Goal: Transaction & Acquisition: Download file/media

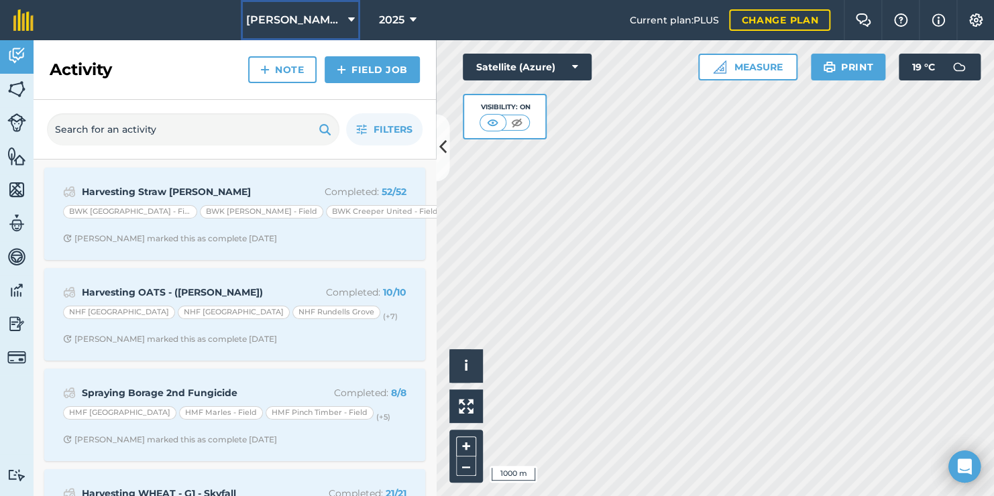
click at [331, 19] on span "[PERSON_NAME] Hayleys Partnership" at bounding box center [294, 20] width 97 height 16
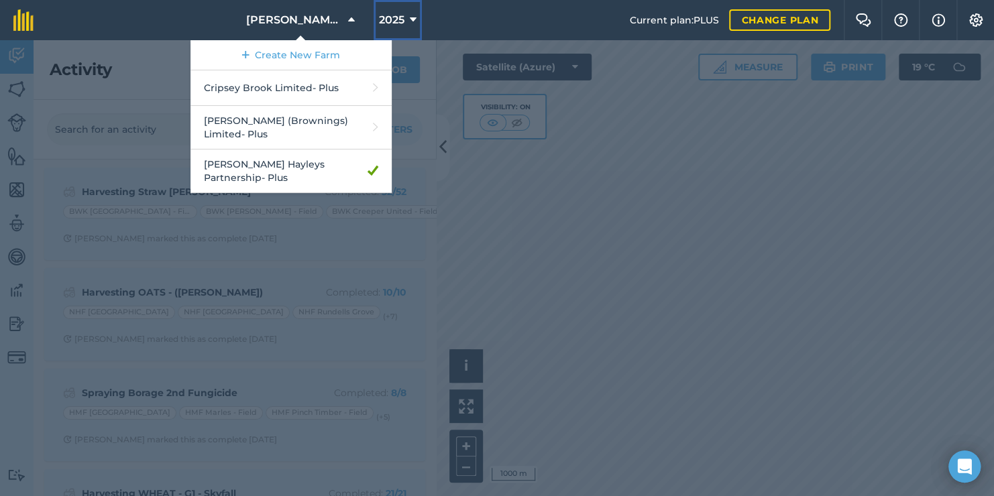
click at [392, 25] on span "2025" at bounding box center [391, 20] width 25 height 16
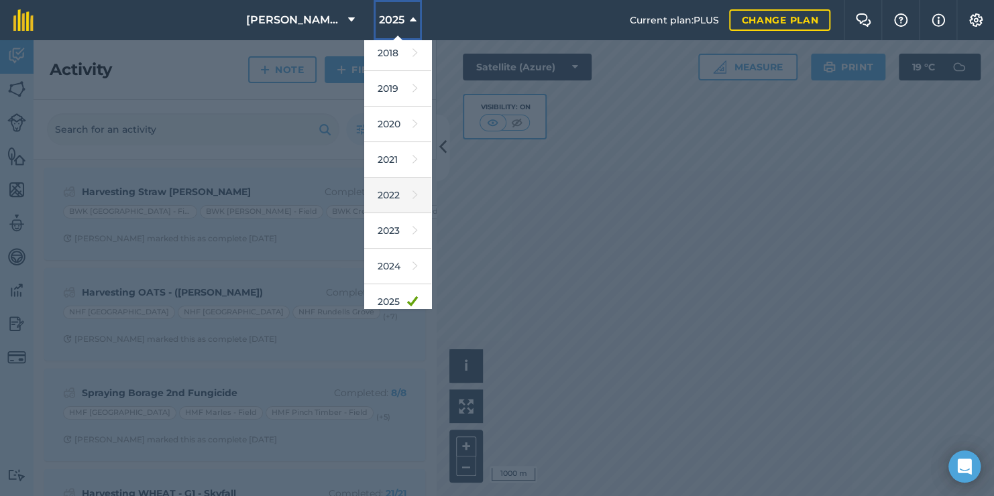
scroll to position [42, 0]
click at [392, 262] on link "2024" at bounding box center [397, 265] width 67 height 36
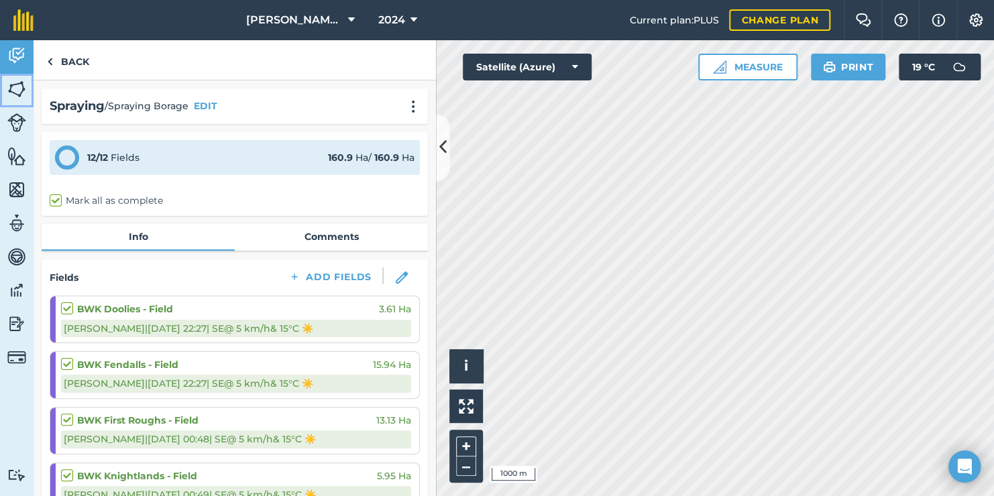
click at [15, 91] on img at bounding box center [16, 89] width 19 height 20
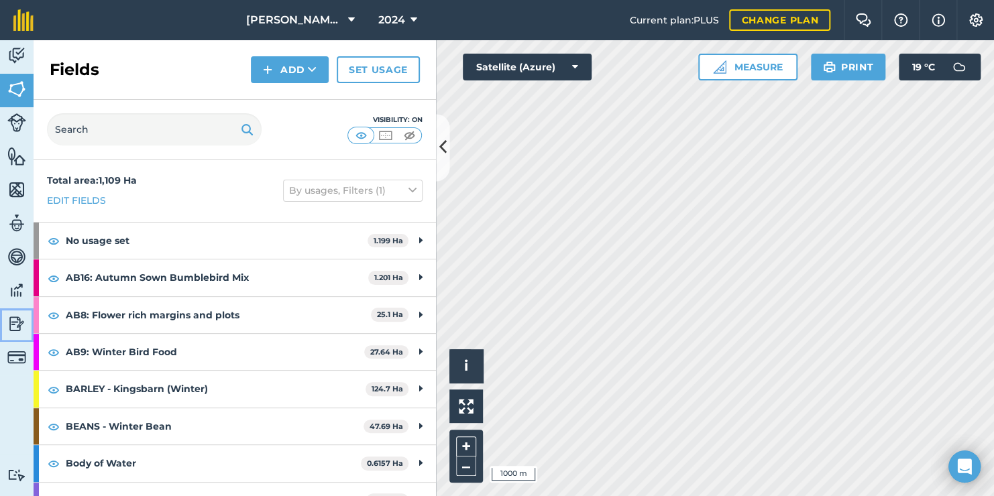
click at [17, 329] on img at bounding box center [16, 324] width 19 height 20
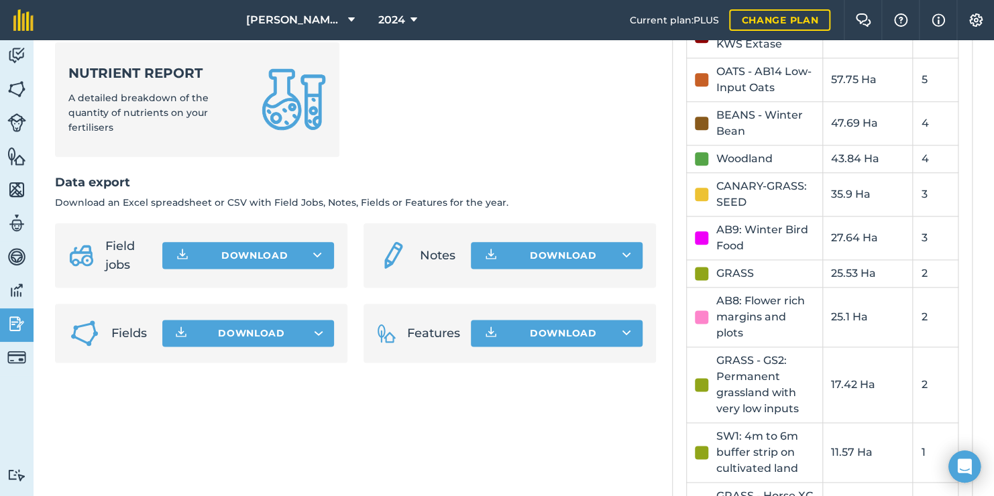
scroll to position [722, 0]
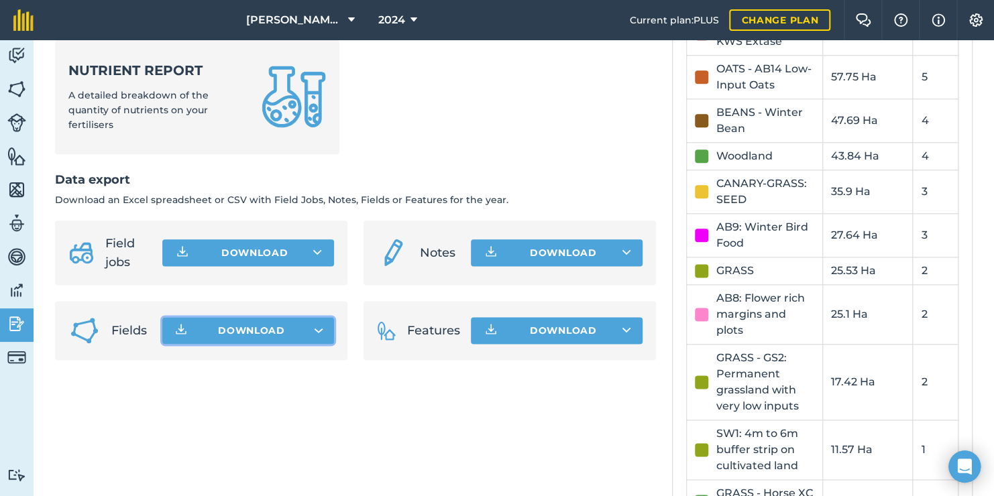
click at [315, 329] on icon "button" at bounding box center [319, 330] width 8 height 3
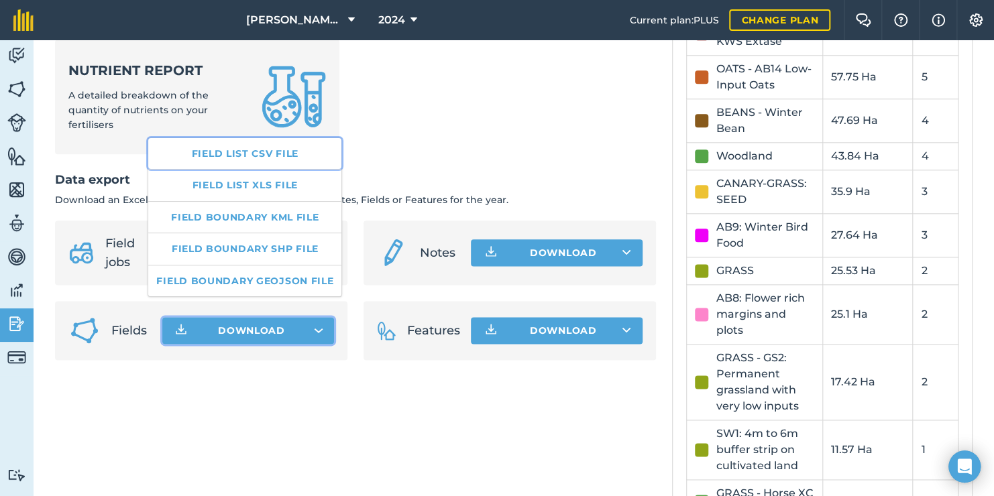
click at [262, 153] on link "Field list CSV file" at bounding box center [244, 153] width 193 height 31
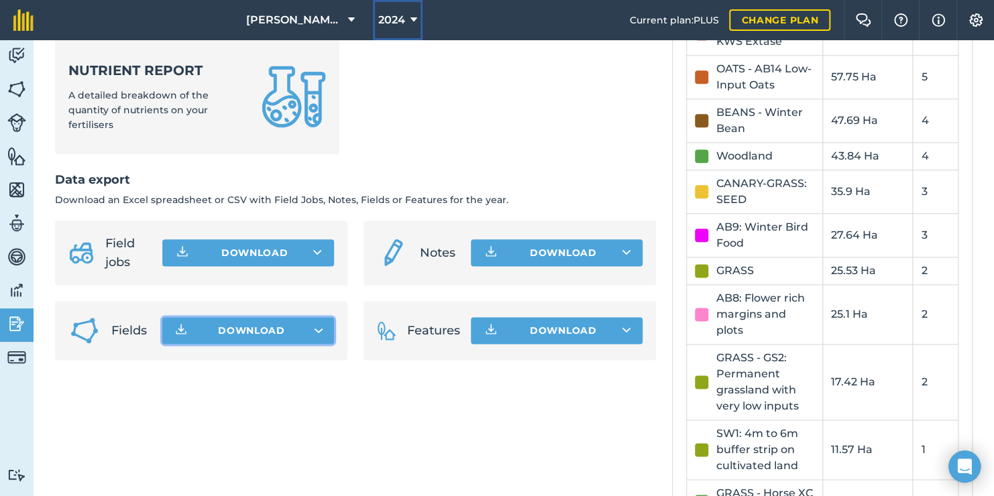
click at [398, 19] on span "2024" at bounding box center [391, 20] width 27 height 16
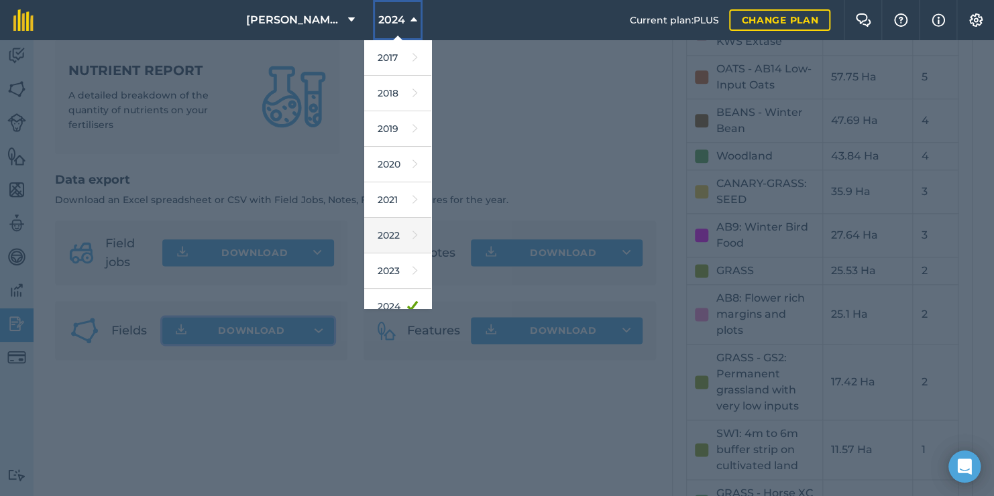
scroll to position [101, 0]
click at [392, 247] on link "2025" at bounding box center [397, 241] width 67 height 36
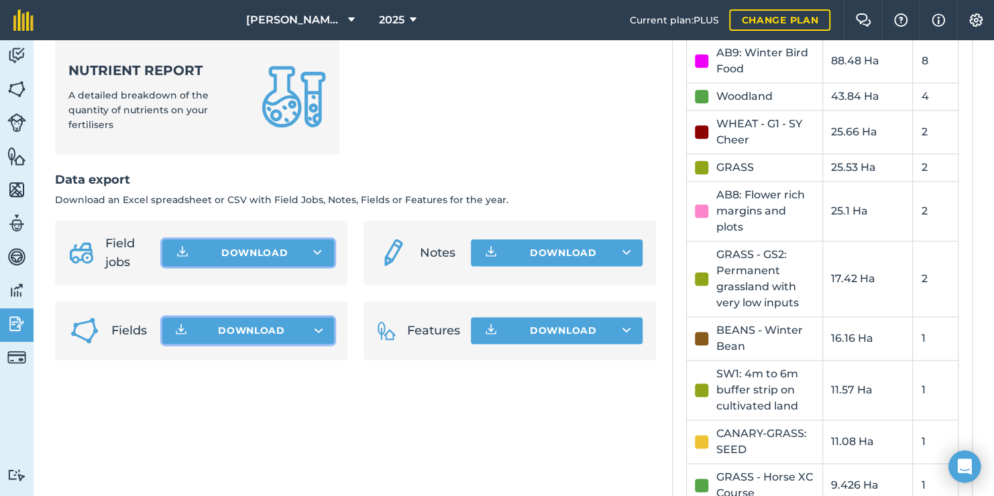
click at [298, 239] on button "Download" at bounding box center [248, 252] width 172 height 27
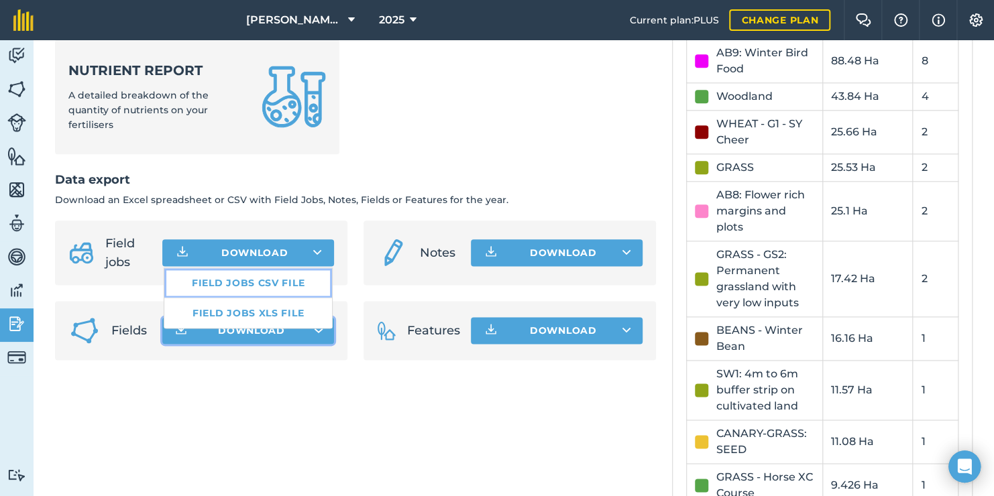
click at [280, 268] on link "Field jobs CSV file" at bounding box center [248, 283] width 168 height 30
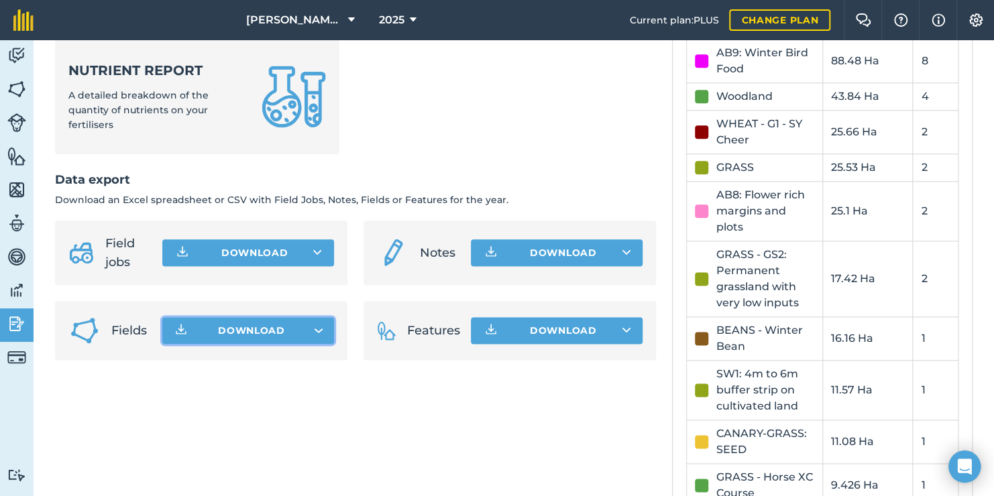
click at [278, 324] on span "Download" at bounding box center [251, 330] width 67 height 13
click at [318, 317] on button "Download" at bounding box center [248, 330] width 172 height 27
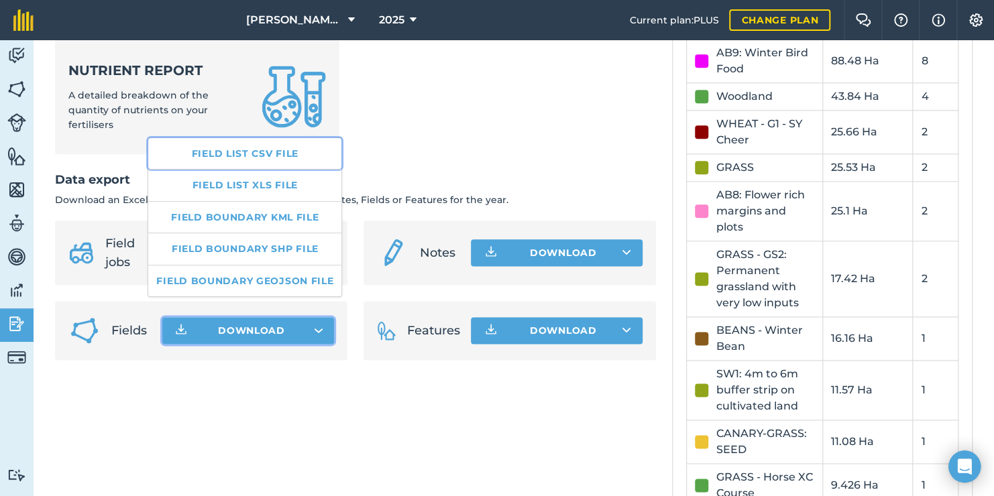
click at [259, 160] on link "Field list CSV file" at bounding box center [244, 153] width 193 height 31
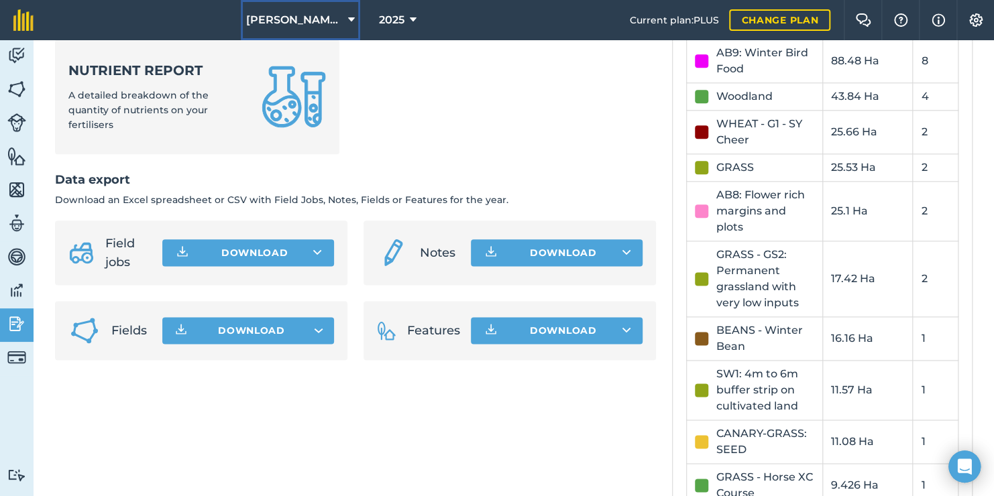
click at [290, 26] on span "[PERSON_NAME] Hayleys Partnership" at bounding box center [294, 20] width 97 height 16
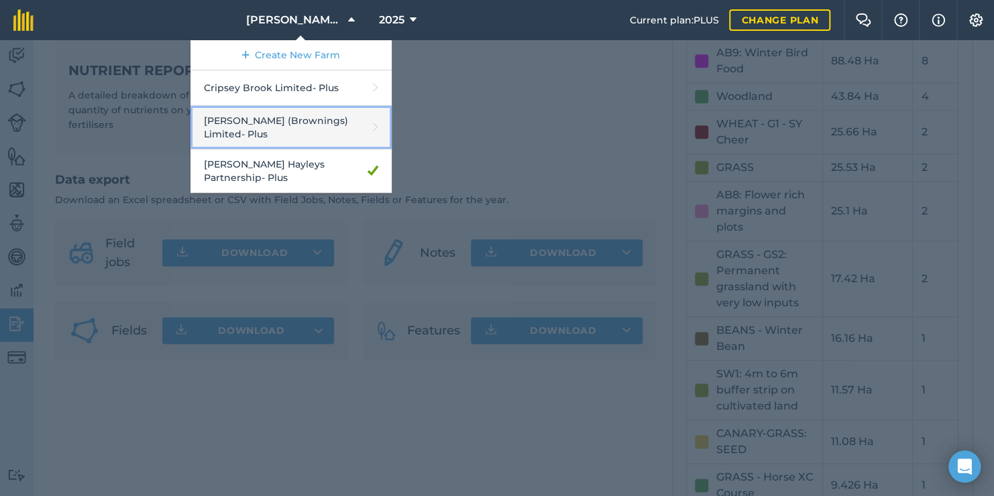
click at [269, 131] on link "[PERSON_NAME] (Brownings) Limited - Plus" at bounding box center [290, 128] width 201 height 44
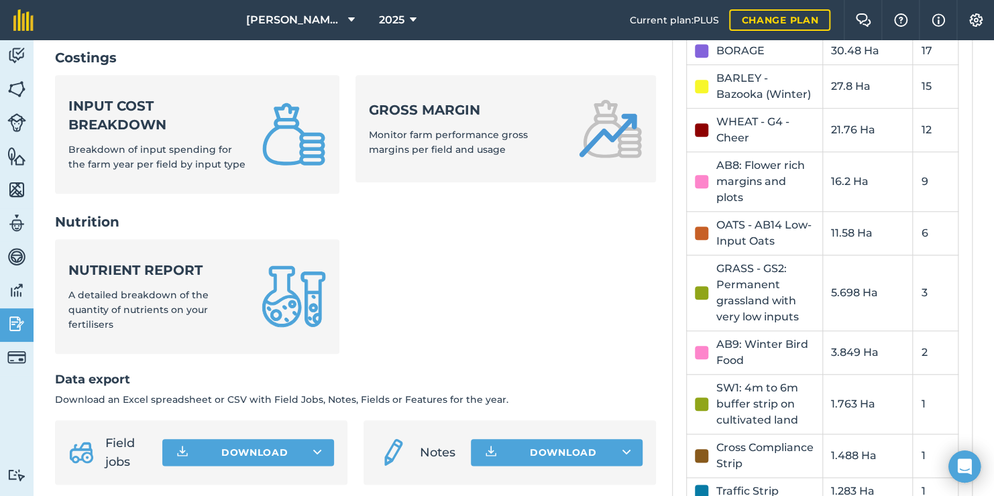
scroll to position [619, 0]
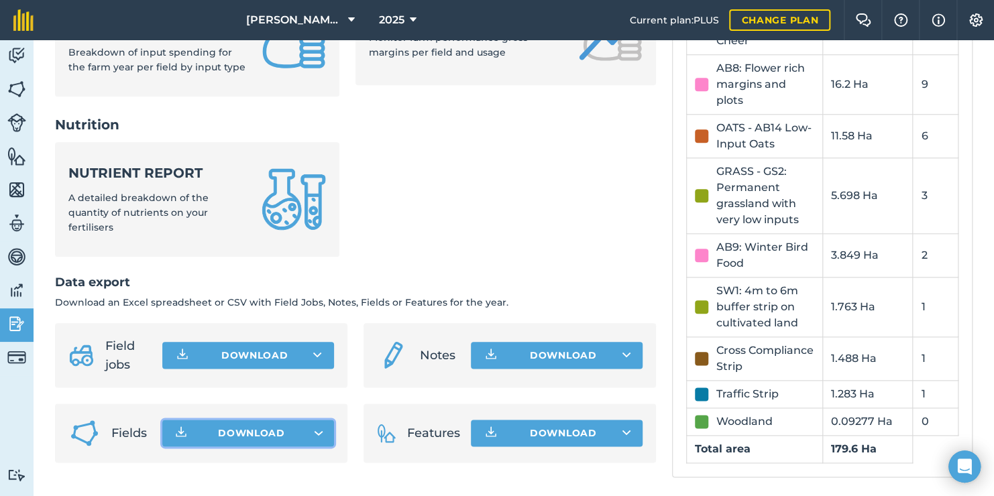
click at [319, 421] on button "Download" at bounding box center [248, 433] width 172 height 27
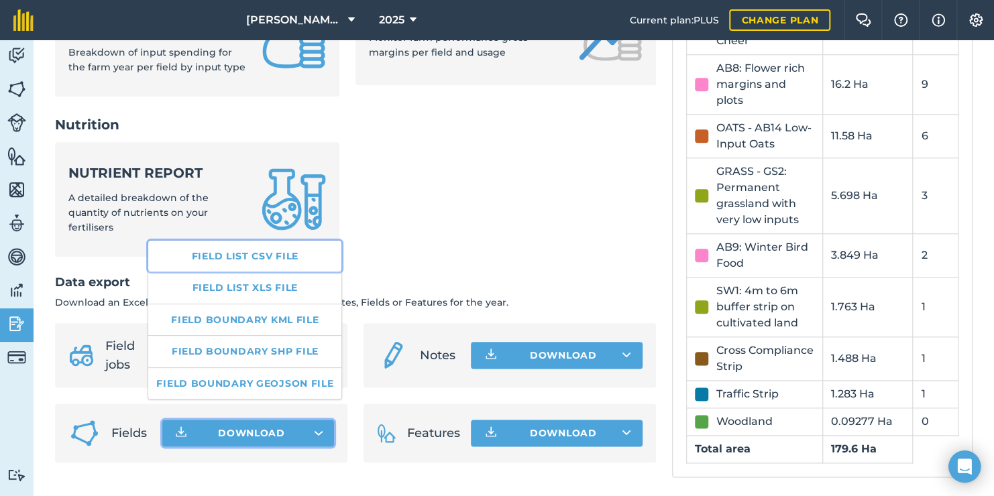
click at [244, 256] on link "Field list CSV file" at bounding box center [244, 256] width 193 height 31
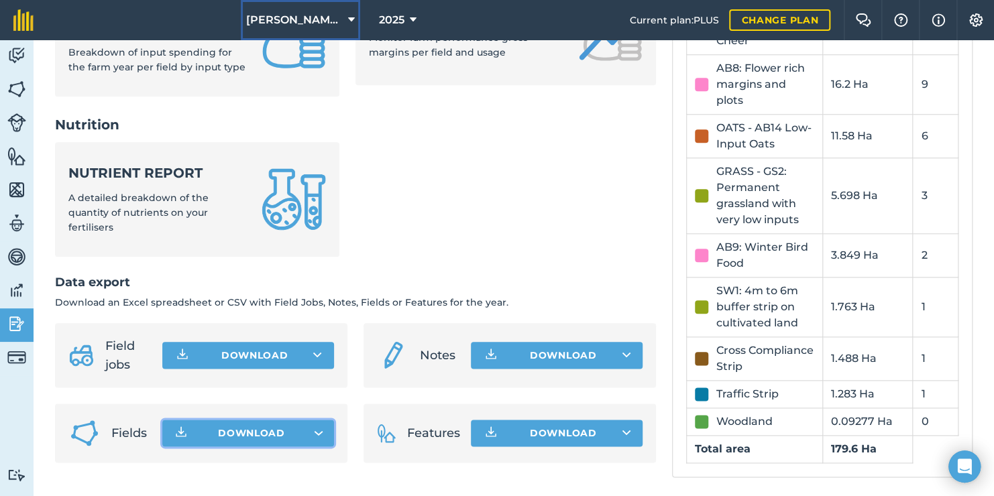
click at [323, 32] on button "[PERSON_NAME] (Brownings) Limited" at bounding box center [300, 20] width 119 height 40
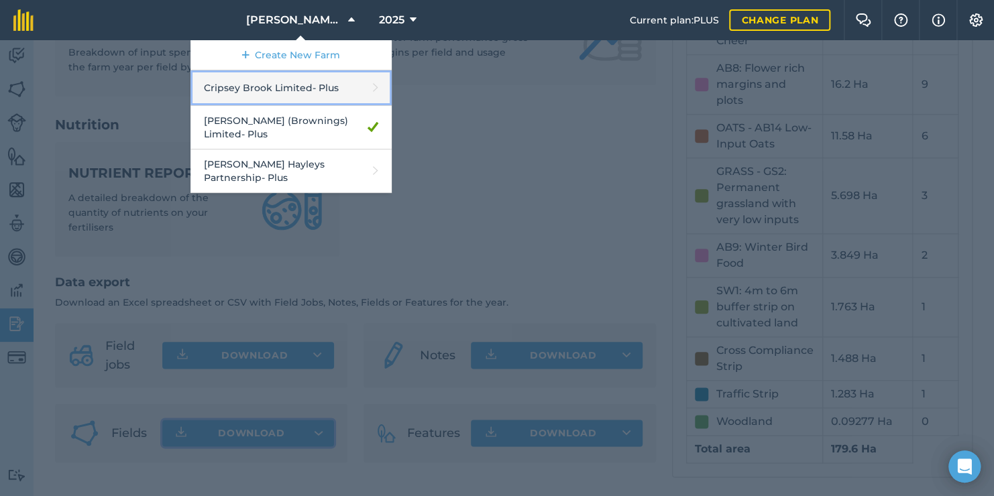
click at [285, 80] on link "Cripsey Brook Limited - Plus" at bounding box center [290, 88] width 201 height 36
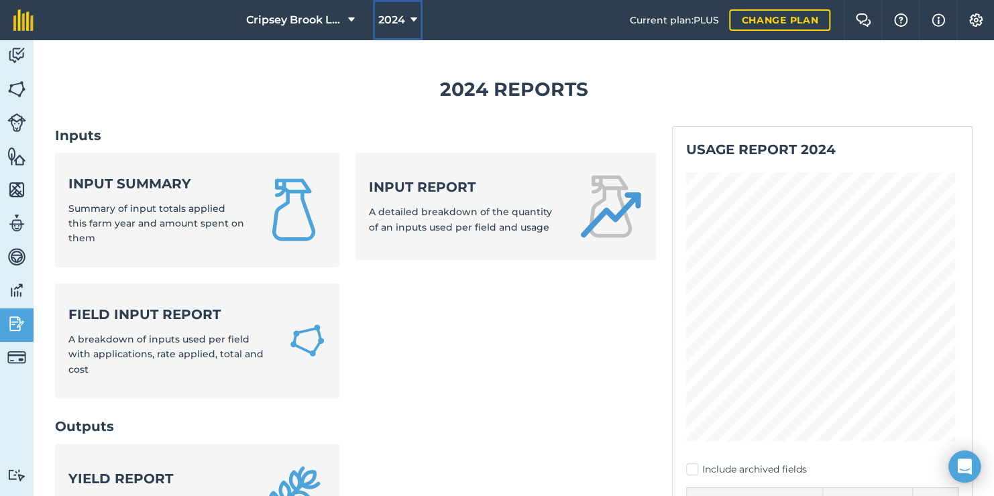
click at [394, 21] on span "2024" at bounding box center [391, 20] width 27 height 16
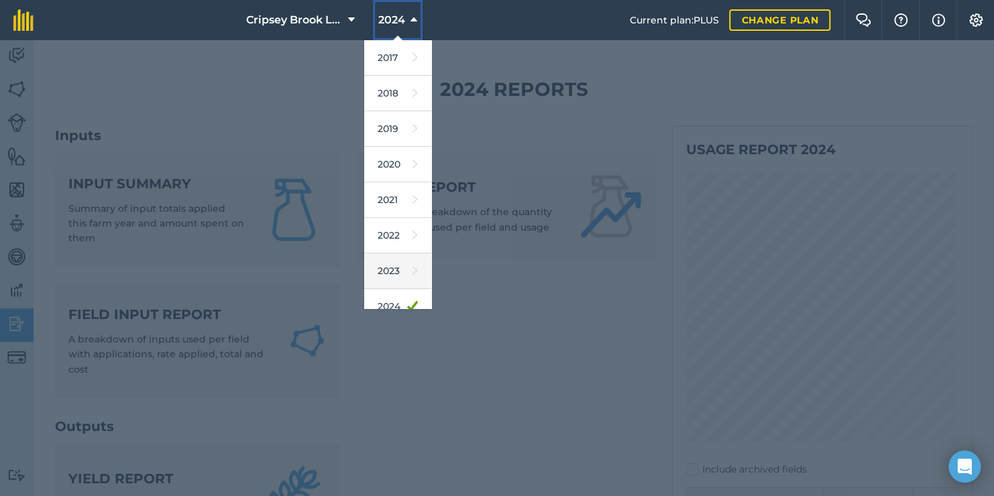
scroll to position [121, 0]
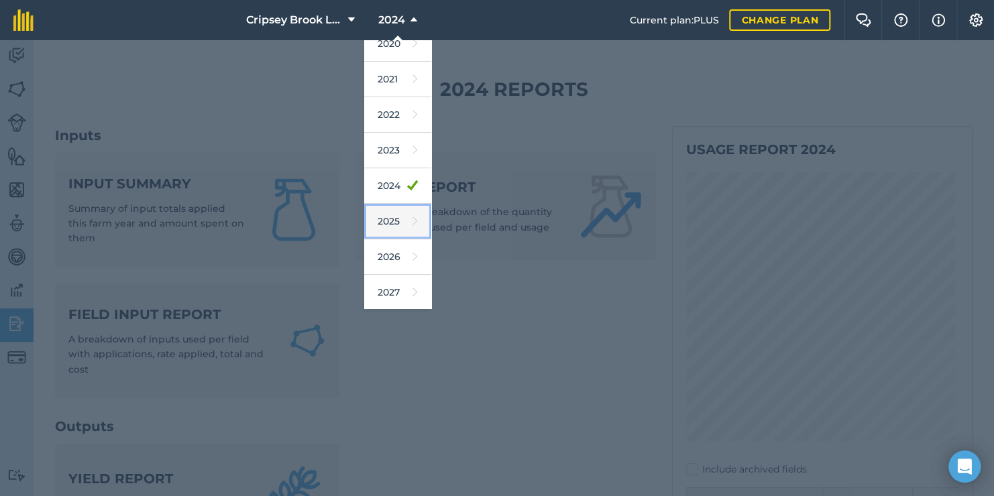
click at [390, 219] on link "2025" at bounding box center [397, 222] width 67 height 36
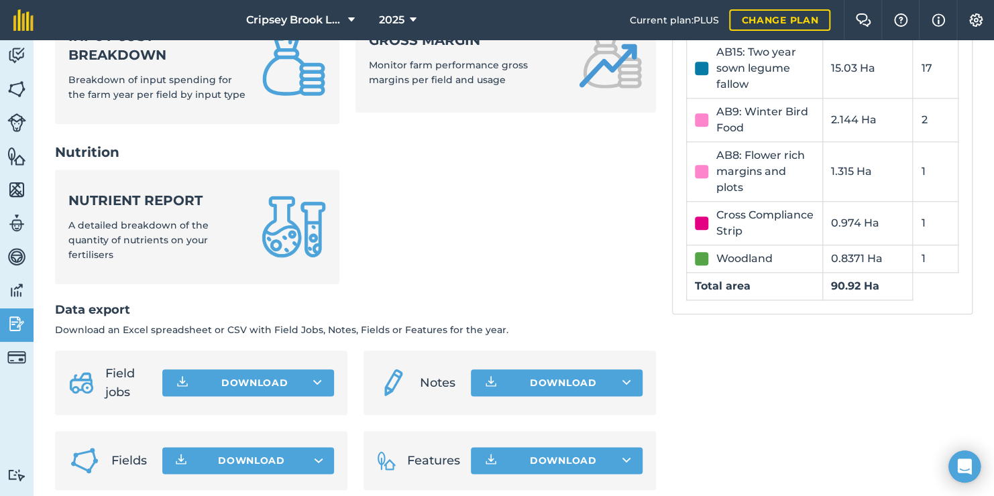
scroll to position [591, 0]
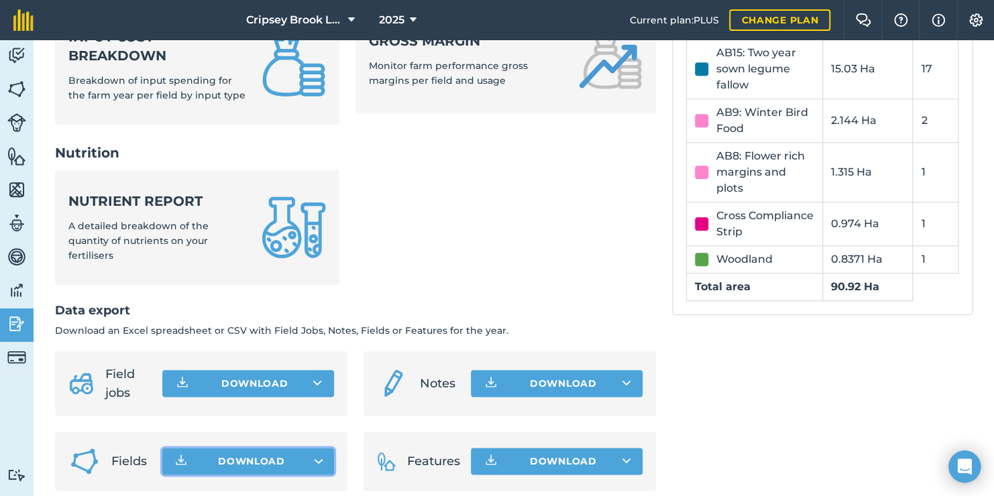
click at [314, 459] on icon "button" at bounding box center [318, 461] width 9 height 5
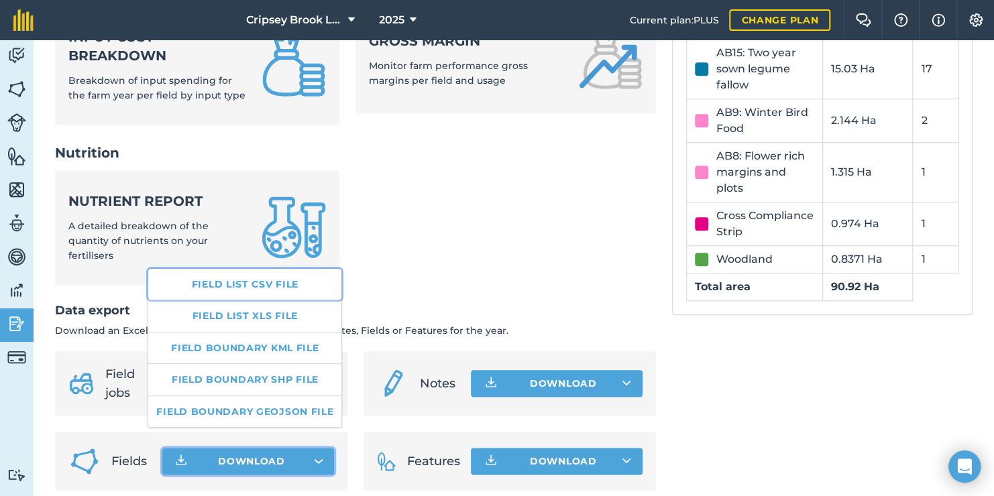
click at [272, 290] on link "Field list CSV file" at bounding box center [244, 284] width 193 height 31
